Goal: Information Seeking & Learning: Understand process/instructions

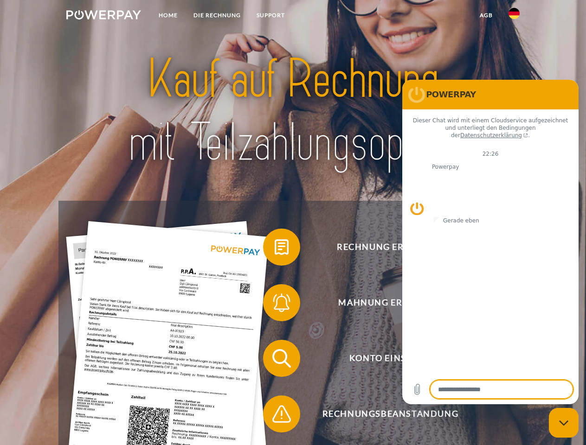
click at [103, 16] on img at bounding box center [103, 14] width 75 height 9
click at [514, 16] on img at bounding box center [513, 13] width 11 height 11
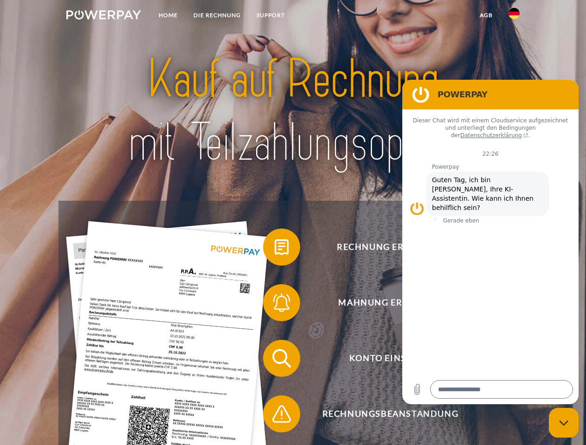
click at [485, 15] on link "agb" at bounding box center [485, 15] width 29 height 17
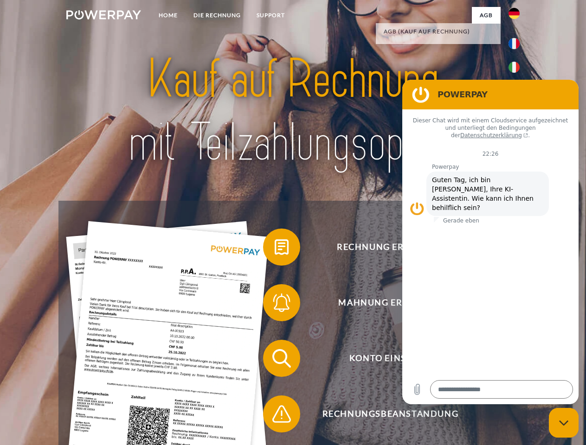
click at [274, 249] on span at bounding box center [267, 247] width 46 height 46
click at [274, 305] on span at bounding box center [267, 303] width 46 height 46
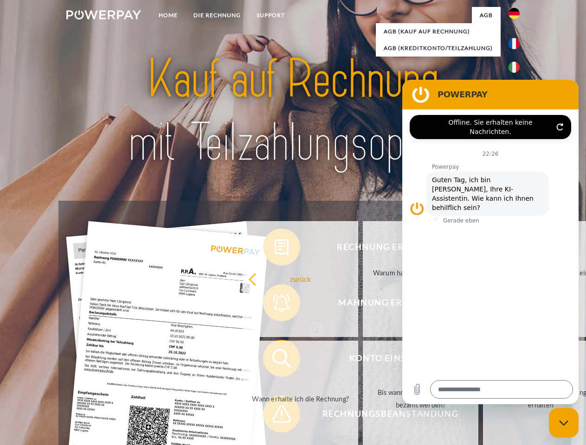
click at [363, 360] on link "Bis wann muss die Rechnung bezahlt werden?" at bounding box center [420, 399] width 115 height 116
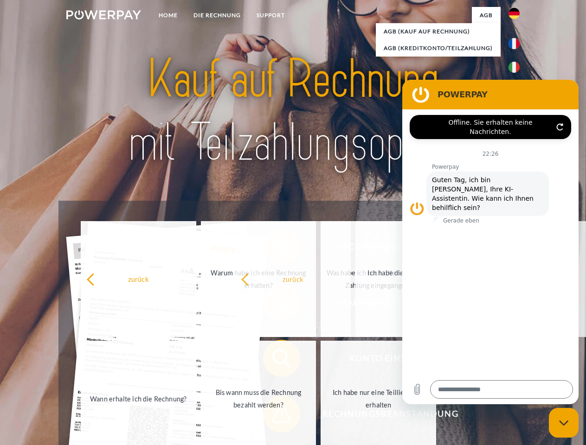
click at [274, 416] on span at bounding box center [267, 414] width 46 height 46
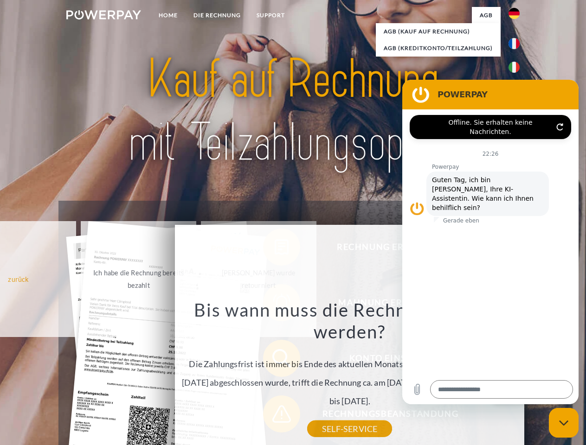
click at [563, 423] on icon "Messaging-Fenster schließen" at bounding box center [564, 423] width 10 height 6
type textarea "*"
